Goal: Check status

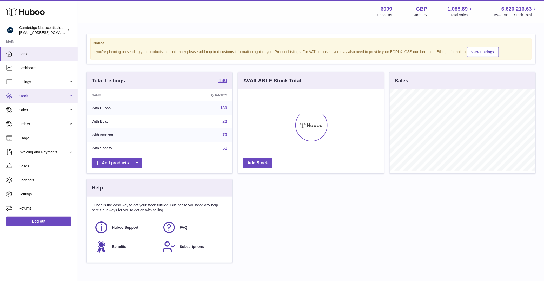
scroll to position [81, 146]
click at [27, 93] on link "Stock" at bounding box center [39, 96] width 78 height 14
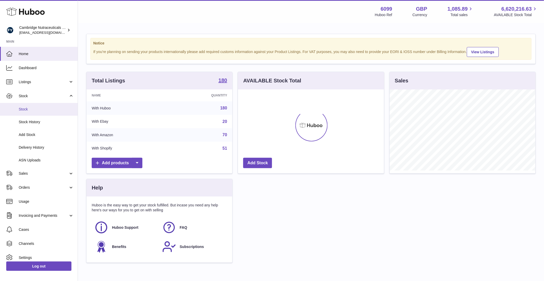
click at [28, 112] on link "Stock" at bounding box center [39, 109] width 78 height 13
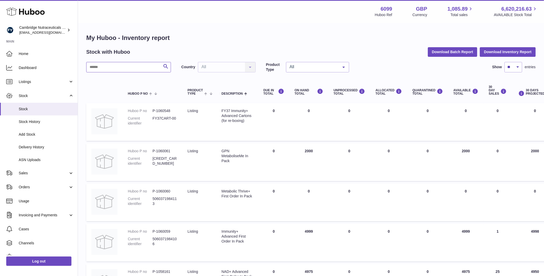
click at [140, 67] on input "text" at bounding box center [128, 67] width 85 height 10
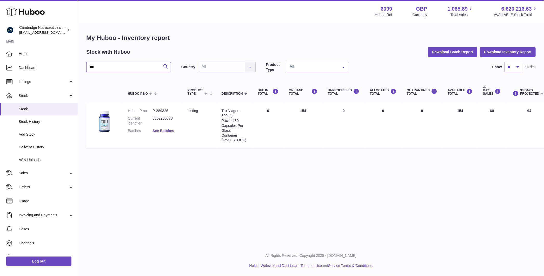
type input "***"
click at [165, 131] on link "See Batches" at bounding box center [163, 131] width 22 height 4
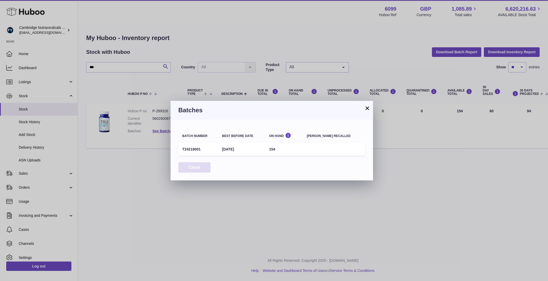
click at [194, 163] on button "Close" at bounding box center [194, 167] width 32 height 11
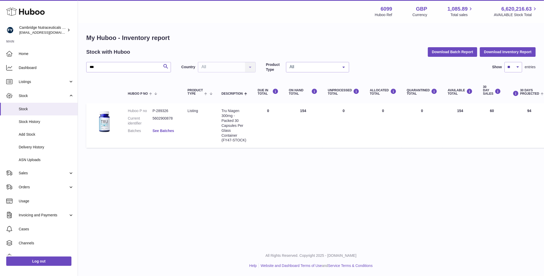
click at [170, 129] on link "See Batches" at bounding box center [163, 131] width 22 height 4
